Goal: Find specific page/section: Find specific page/section

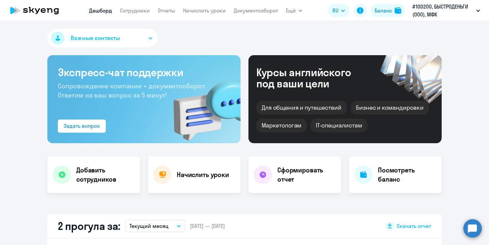
select select "30"
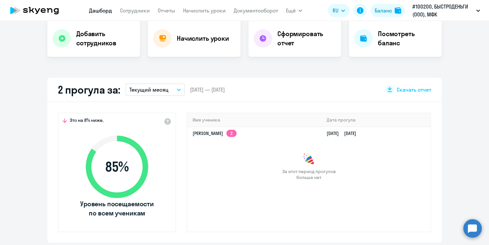
scroll to position [135, 0]
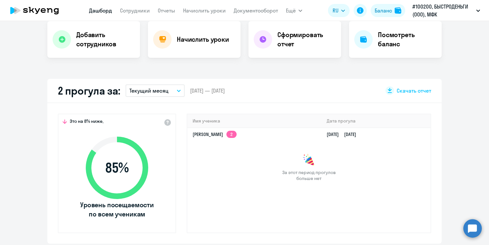
click at [270, 79] on div "2 прогула за: Текущий месяц – [DATE] — [DATE] Скачать отчет" at bounding box center [244, 91] width 394 height 24
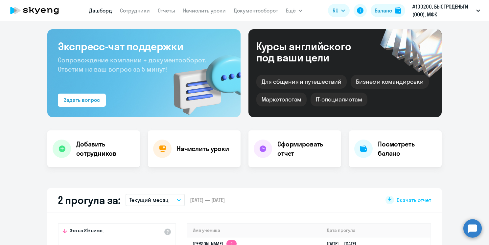
scroll to position [0, 0]
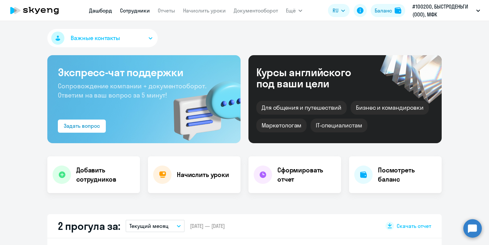
click at [138, 8] on link "Сотрудники" at bounding box center [135, 10] width 30 height 7
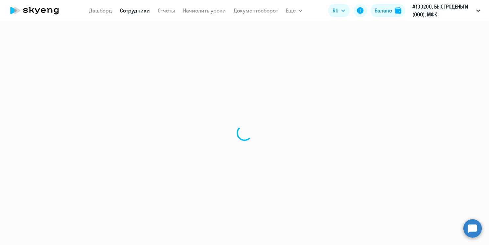
select select "30"
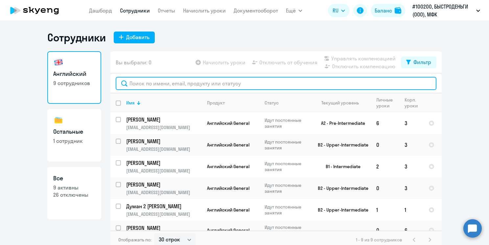
click at [190, 86] on input "text" at bounding box center [276, 83] width 321 height 13
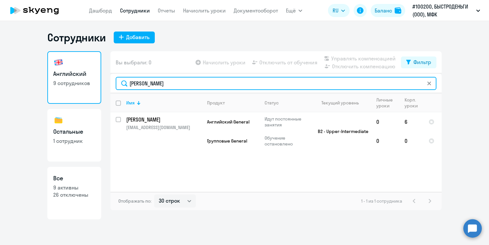
click at [147, 82] on input "[PERSON_NAME]" at bounding box center [276, 83] width 321 height 13
type input "[PERSON_NAME]"
